Goal: Transaction & Acquisition: Purchase product/service

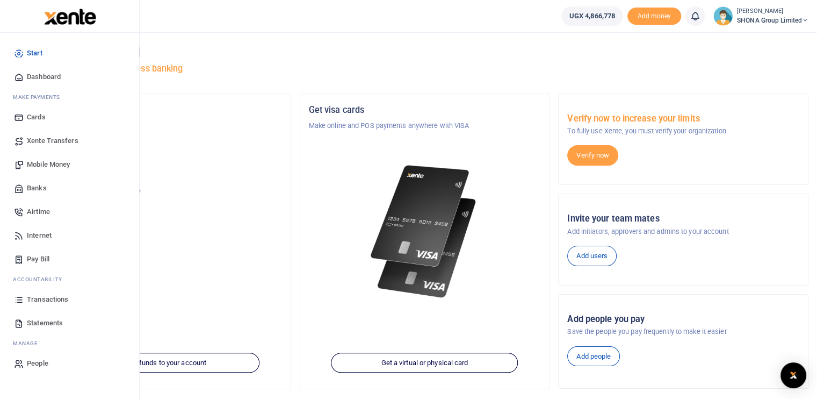
click at [31, 210] on span "Airtime" at bounding box center [38, 211] width 23 height 11
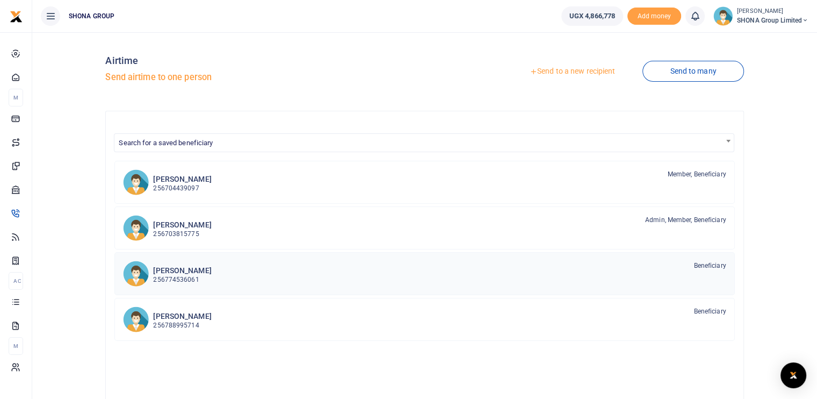
click at [192, 270] on h6 "[PERSON_NAME]" at bounding box center [182, 270] width 58 height 9
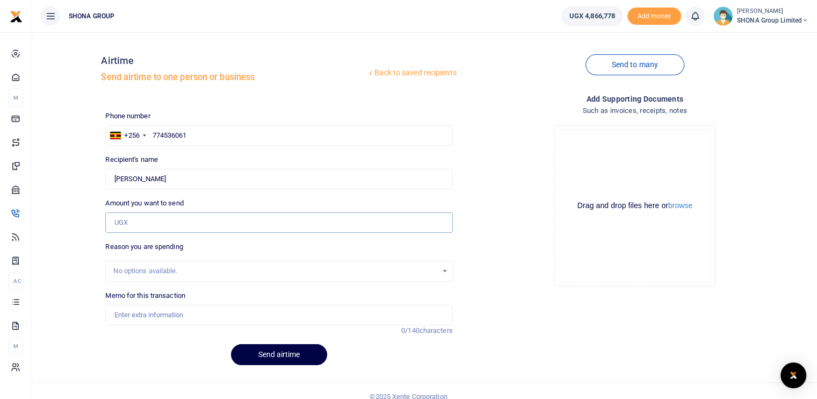
click at [140, 222] on input "Amount you want to send" at bounding box center [278, 222] width 347 height 20
type input "60,000"
click at [131, 319] on input "Memo for this transaction" at bounding box center [278, 315] width 347 height 20
type input "Being airtime for the month of August 2025"
click at [269, 356] on button "Send airtime" at bounding box center [279, 354] width 96 height 21
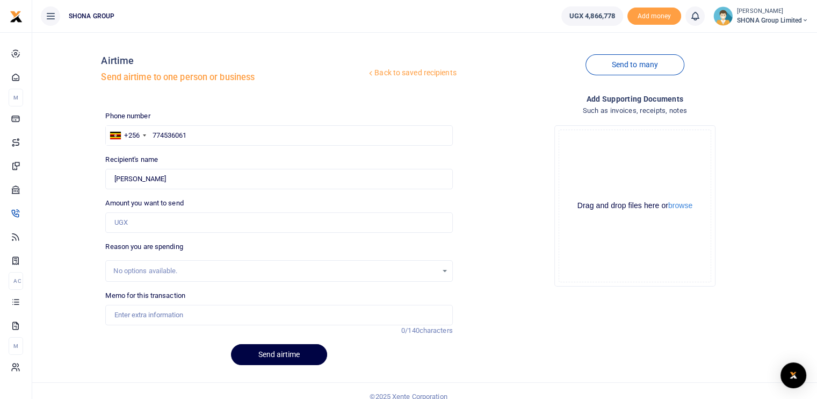
click at [367, 74] on icon at bounding box center [371, 73] width 8 height 8
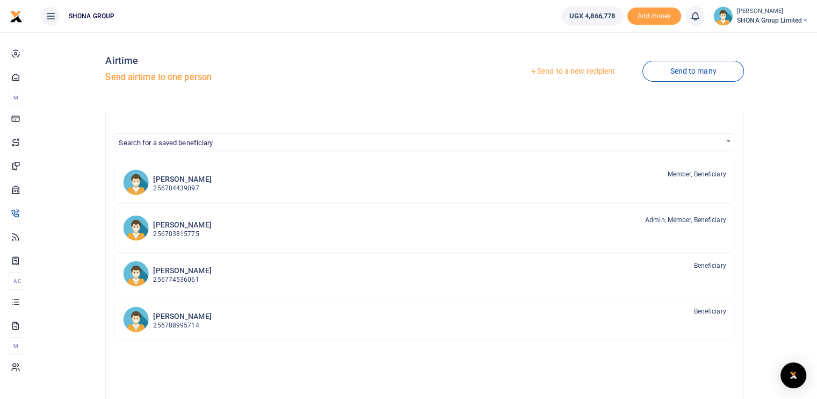
click at [180, 317] on div at bounding box center [408, 199] width 817 height 399
click at [175, 320] on p "256788995714" at bounding box center [182, 325] width 58 height 10
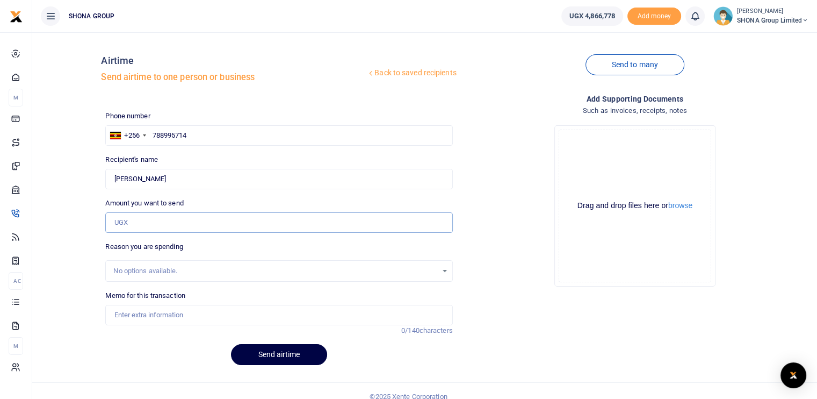
click at [144, 223] on input "Amount you want to send" at bounding box center [278, 222] width 347 height 20
type input "60,000"
click at [155, 315] on input "Memo for this transaction" at bounding box center [278, 315] width 347 height 20
type input "Being airtime for the month of August 2025"
click at [258, 350] on button "Send airtime" at bounding box center [279, 354] width 96 height 21
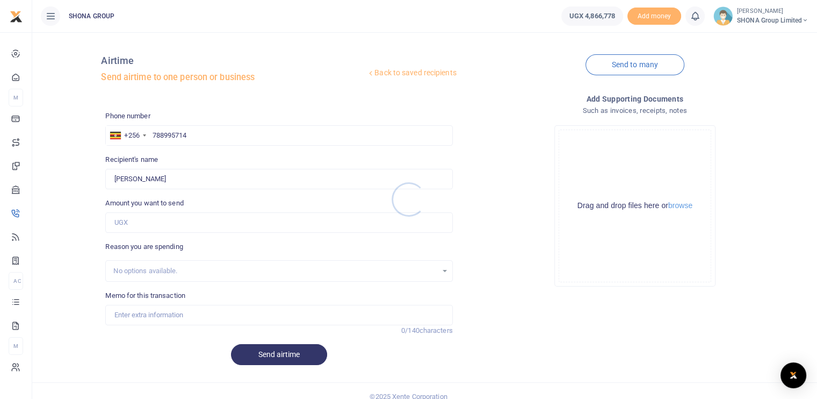
click at [366, 73] on div at bounding box center [408, 199] width 817 height 399
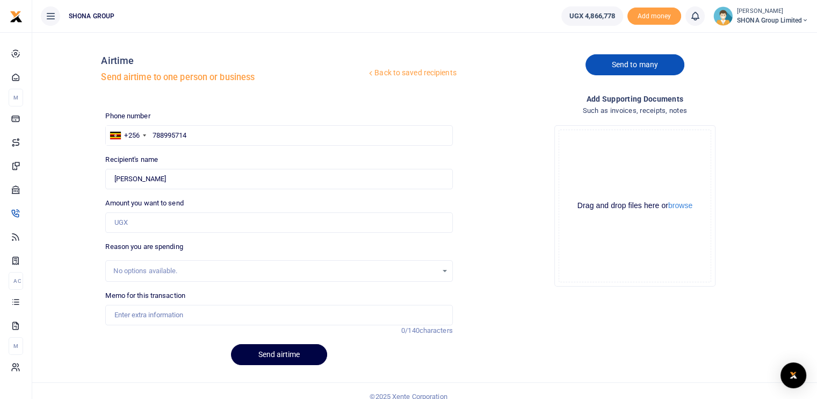
click at [633, 67] on link "Send to many" at bounding box center [634, 64] width 99 height 21
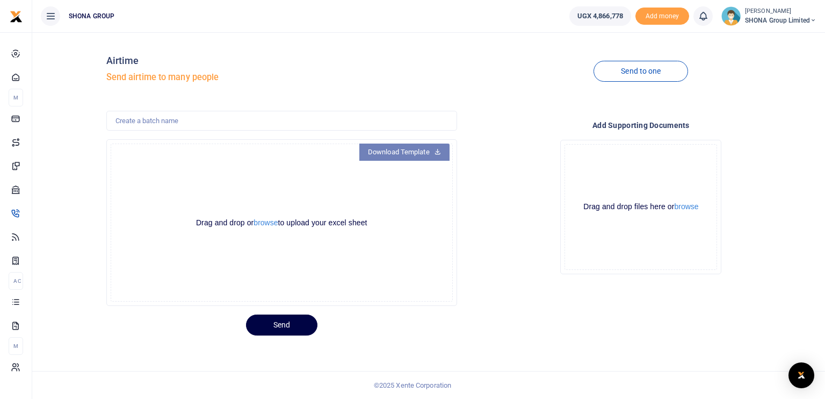
click at [406, 153] on link "Download Template" at bounding box center [404, 151] width 90 height 17
click at [267, 224] on button "browse" at bounding box center [266, 223] width 24 height 8
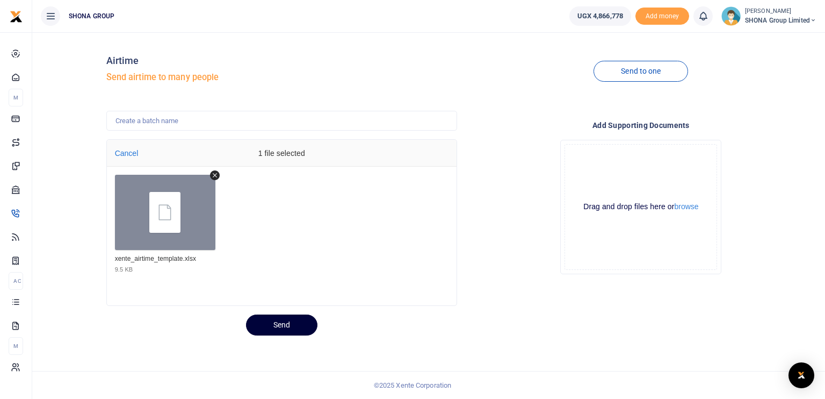
click at [286, 321] on button "Send" at bounding box center [281, 324] width 71 height 21
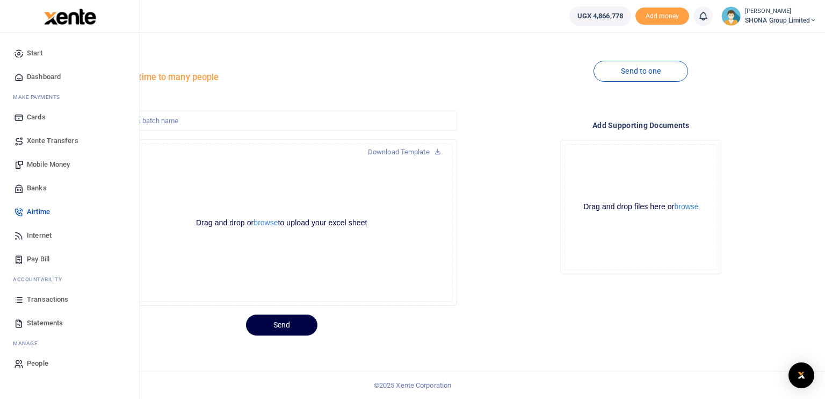
click at [39, 298] on span "Transactions" at bounding box center [47, 299] width 41 height 11
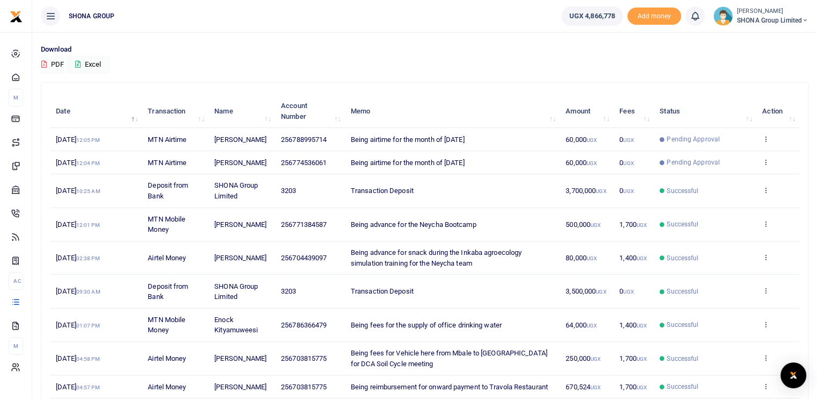
scroll to position [54, 0]
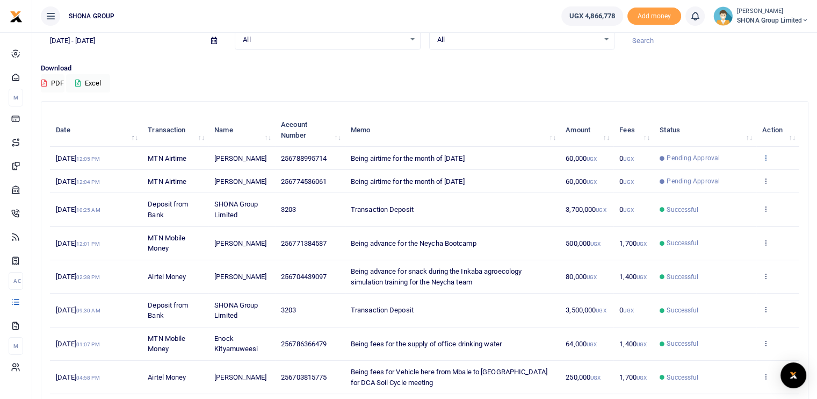
click at [766, 161] on icon at bounding box center [765, 158] width 7 height 8
click at [732, 179] on link "View details" at bounding box center [726, 180] width 85 height 15
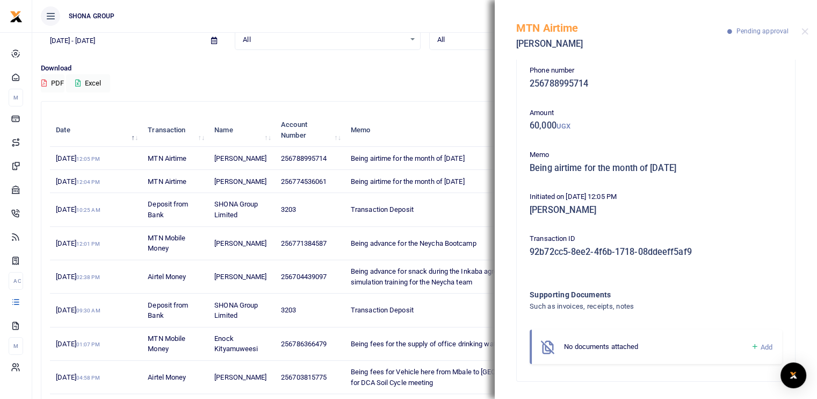
scroll to position [0, 0]
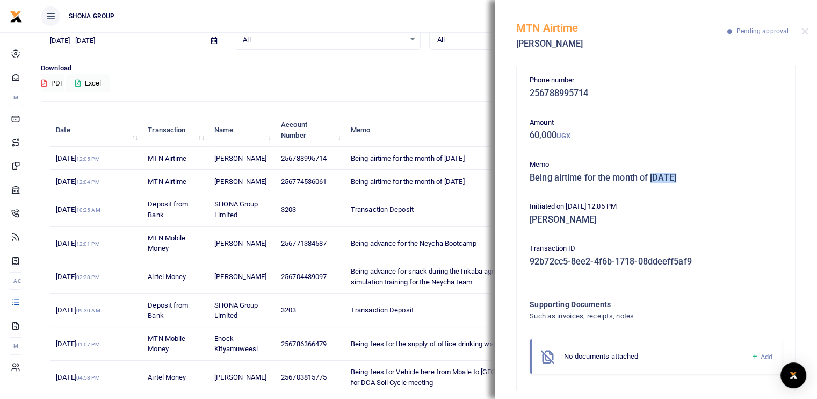
drag, startPoint x: 679, startPoint y: 178, endPoint x: 652, endPoint y: 180, distance: 26.9
click at [652, 180] on h5 "Being airtime for the month of August 2025" at bounding box center [656, 177] width 252 height 11
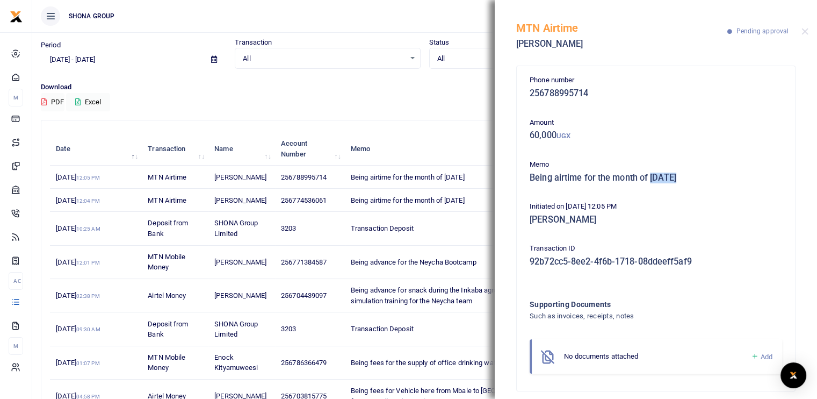
scroll to position [54, 0]
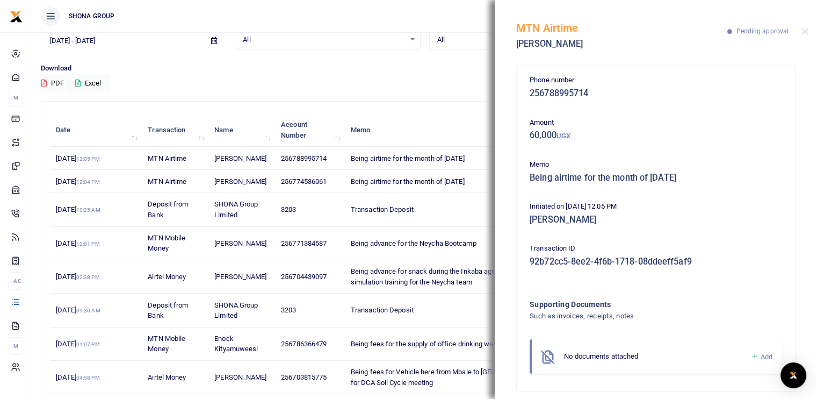
click at [808, 29] on div "MTN Airtime Stephen Kabagambe Pending approval" at bounding box center [656, 30] width 322 height 60
click at [801, 33] on div at bounding box center [804, 31] width 7 height 7
click at [801, 33] on div "MTN Airtime Stephen Kabagambe Pending approval" at bounding box center [656, 30] width 322 height 60
click at [802, 32] on button "Close" at bounding box center [804, 31] width 7 height 7
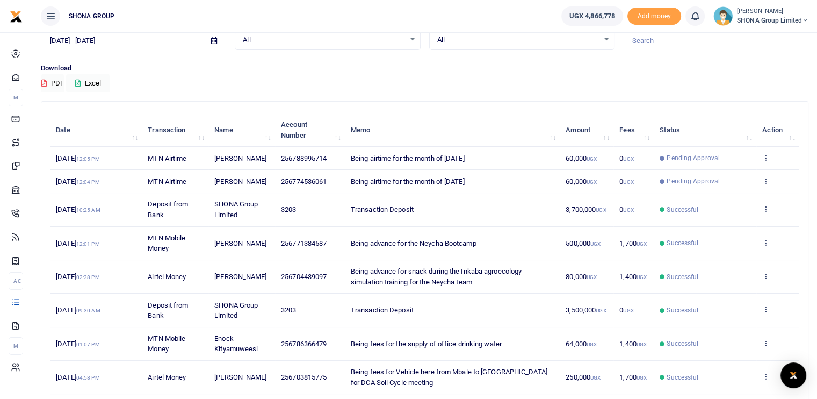
click at [770, 165] on td "View details Send again" at bounding box center [777, 158] width 43 height 23
click at [764, 161] on icon at bounding box center [765, 158] width 7 height 8
click at [726, 202] on link "Send again" at bounding box center [726, 204] width 85 height 15
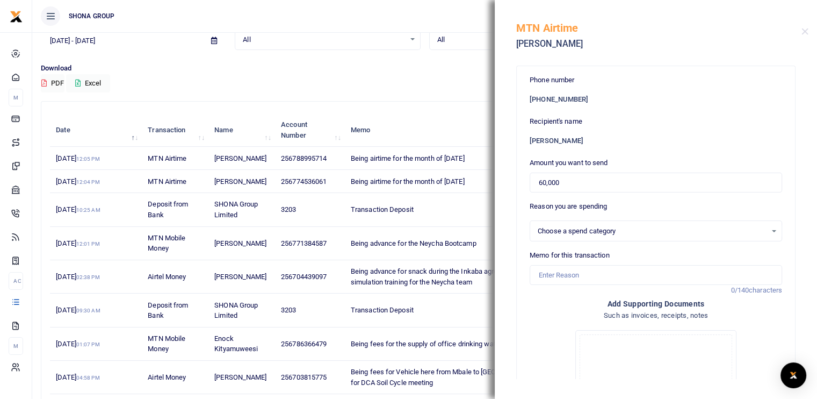
select select
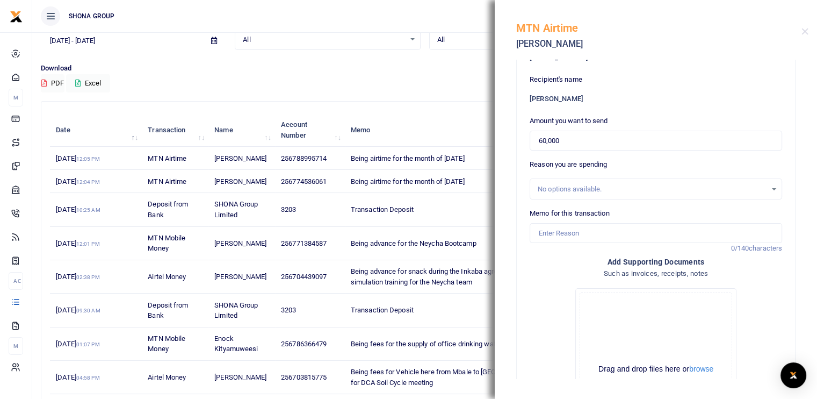
scroll to position [0, 0]
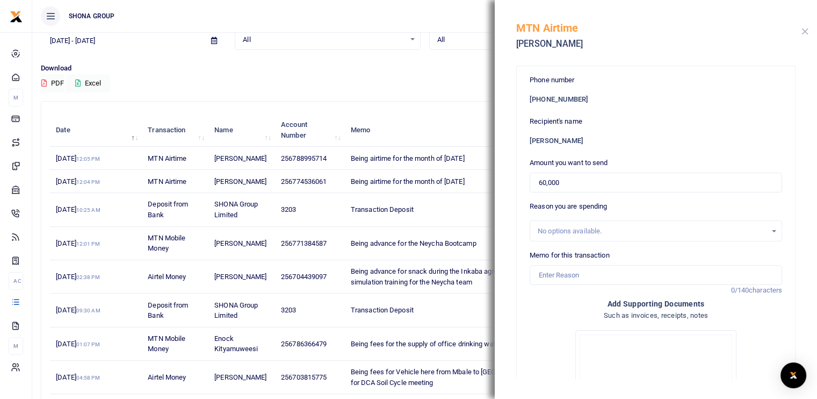
click at [804, 30] on button "Close" at bounding box center [804, 31] width 7 height 7
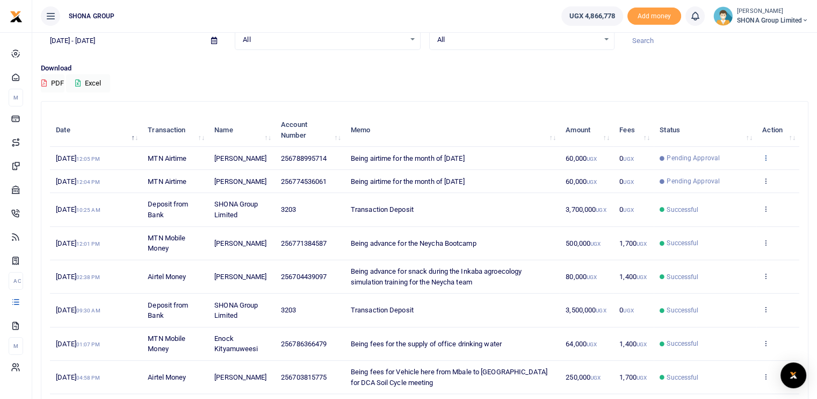
click at [765, 160] on icon at bounding box center [765, 158] width 7 height 8
click at [461, 162] on span "Being airtime for the month of August 2025" at bounding box center [408, 158] width 114 height 8
click at [763, 161] on icon at bounding box center [765, 158] width 7 height 8
click at [707, 65] on p "Download" at bounding box center [424, 68] width 767 height 11
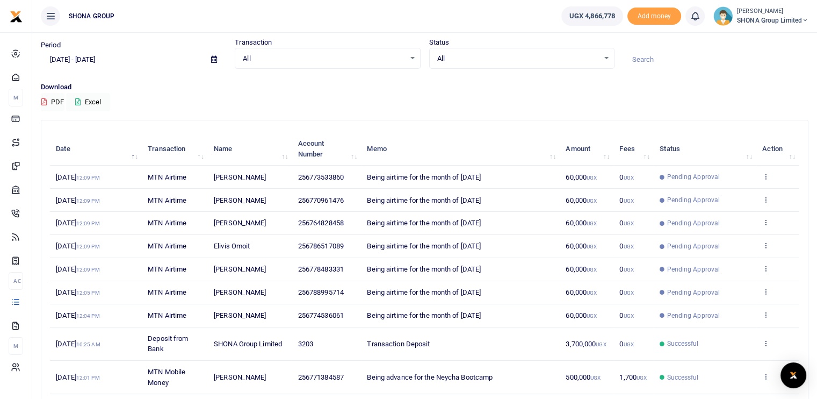
scroll to position [54, 0]
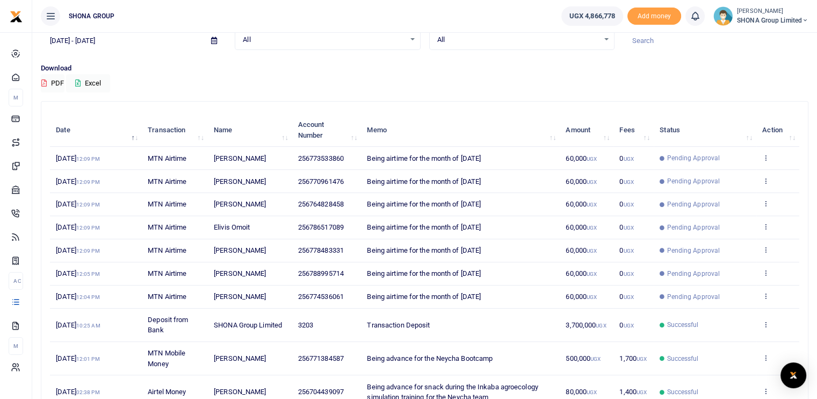
click at [771, 308] on td "View details Send again" at bounding box center [777, 296] width 43 height 23
click at [767, 299] on icon at bounding box center [765, 296] width 7 height 8
click at [463, 68] on p "Download" at bounding box center [424, 68] width 767 height 11
click at [694, 61] on div "Period [DATE] - [DATE] Transaction All Select an option... All Airtime Internet…" at bounding box center [425, 40] width 776 height 45
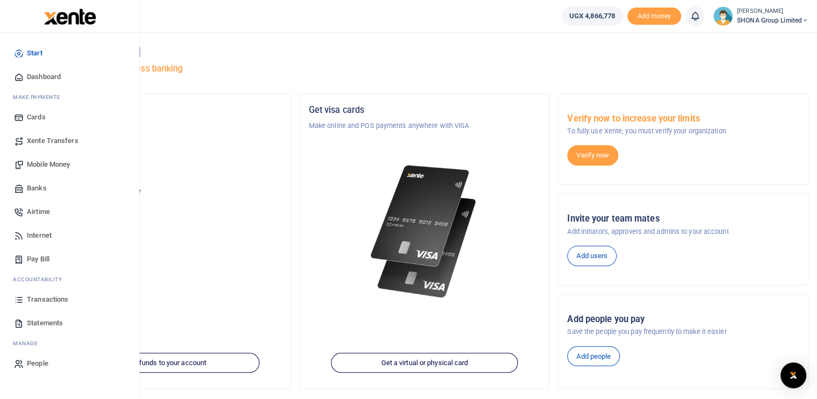
click at [52, 163] on span "Mobile Money" at bounding box center [48, 164] width 43 height 11
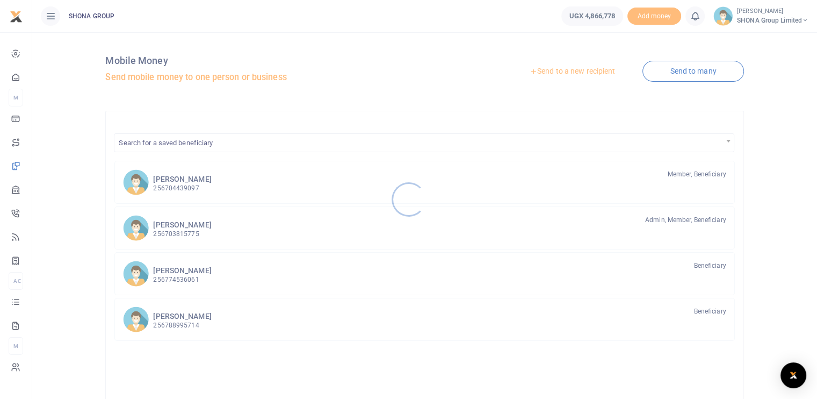
click at [168, 227] on div at bounding box center [408, 199] width 817 height 399
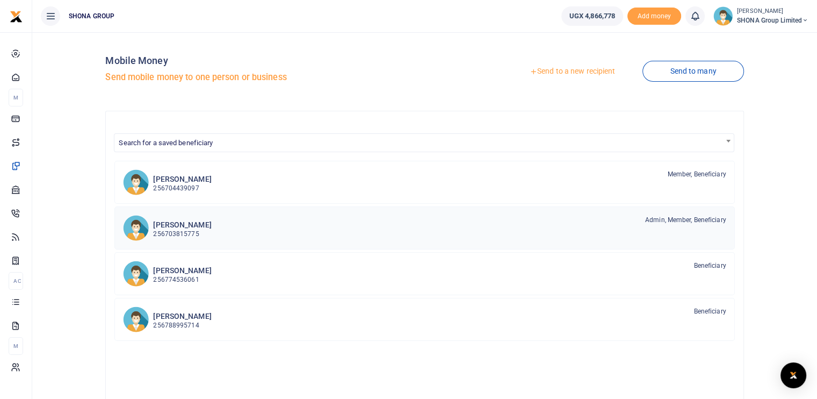
click at [173, 227] on h6 "[PERSON_NAME]" at bounding box center [182, 224] width 58 height 9
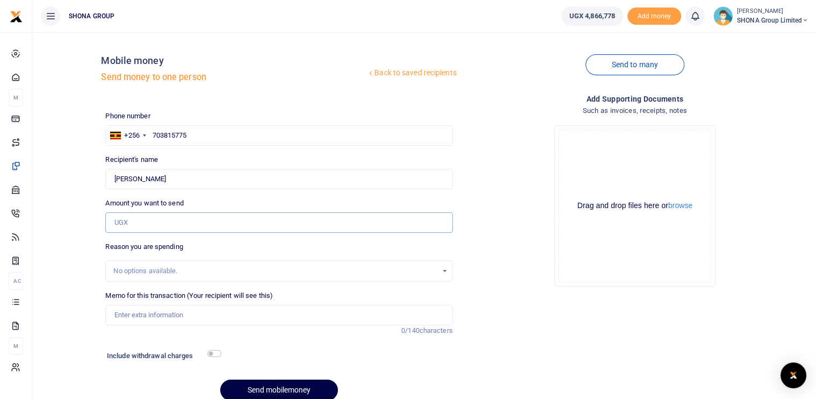
click at [150, 219] on input "Amount you want to send" at bounding box center [278, 222] width 347 height 20
type input "890,000"
drag, startPoint x: 146, startPoint y: 314, endPoint x: 153, endPoint y: 307, distance: 9.9
click at [146, 314] on input "Memo for this transaction (Your recipient will see this)" at bounding box center [278, 315] width 347 height 20
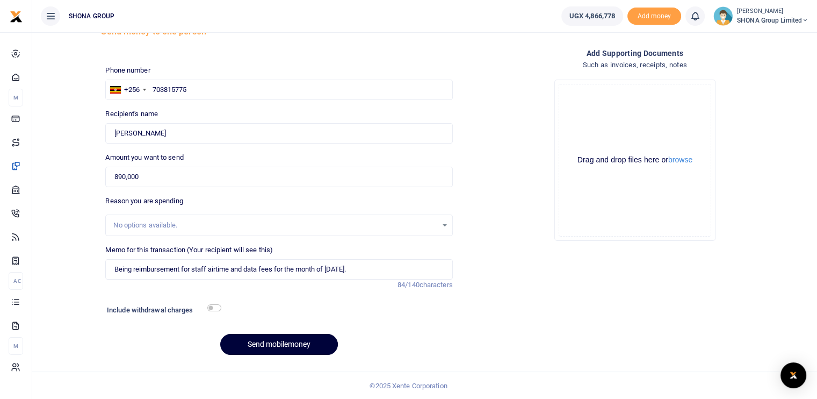
click at [284, 343] on button "Send mobilemoney" at bounding box center [279, 344] width 118 height 21
click at [385, 268] on input "Being reimbursement for staff airtime and data fees for the month of September …" at bounding box center [278, 269] width 347 height 20
type input "Being reimbursement for staff airtime and data fees for the month of September …"
click at [290, 343] on button "Send mobilemoney" at bounding box center [279, 344] width 118 height 21
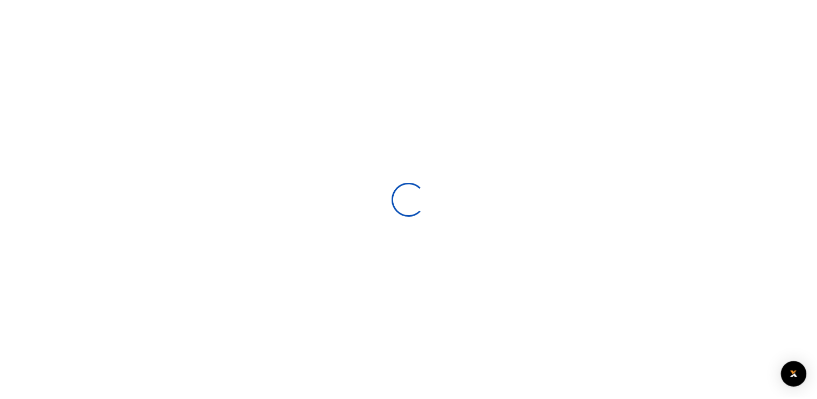
scroll to position [46, 0]
